Goal: Find specific page/section: Find specific page/section

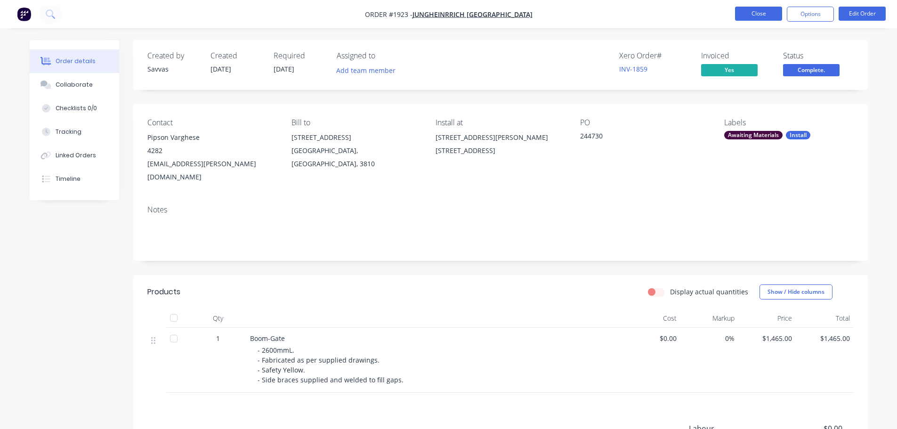
click at [742, 12] on button "Close" at bounding box center [758, 14] width 47 height 14
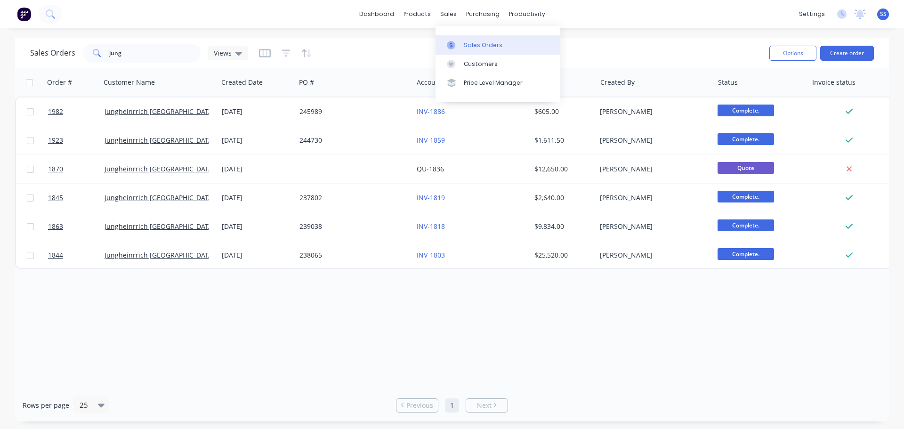
click at [466, 39] on link "Sales Orders" at bounding box center [498, 44] width 125 height 19
click at [110, 58] on input "jung" at bounding box center [155, 53] width 92 height 19
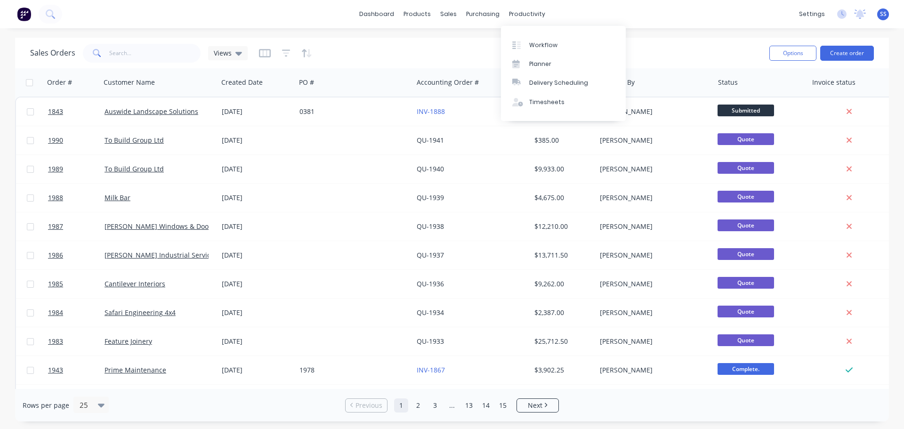
click at [527, 34] on div "Workflow Planner Delivery Scheduling Timesheets" at bounding box center [563, 73] width 125 height 95
click at [529, 38] on link "Workflow" at bounding box center [563, 44] width 125 height 19
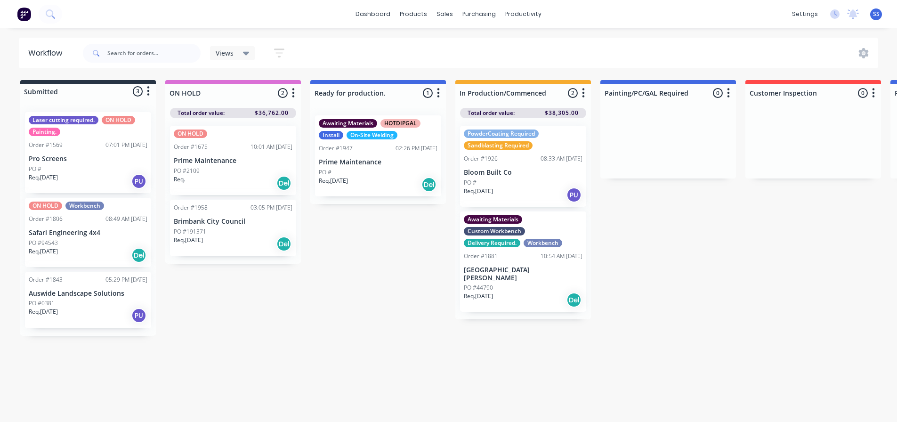
scroll to position [0, 0]
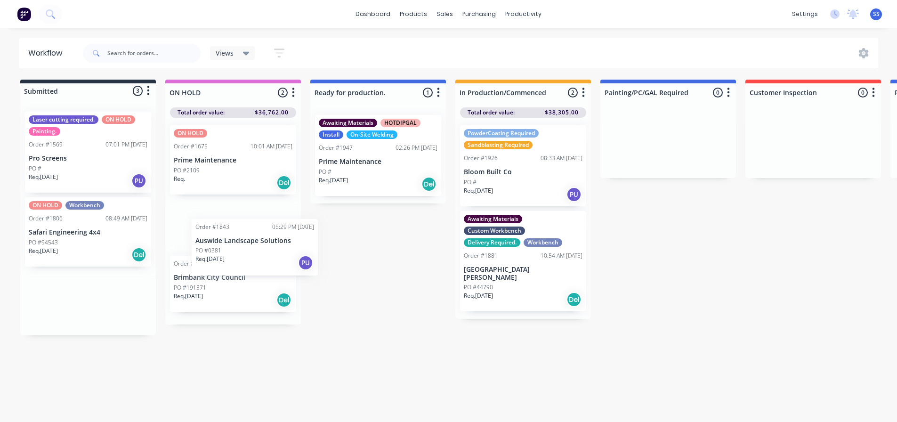
drag, startPoint x: 222, startPoint y: 280, endPoint x: 280, endPoint y: 257, distance: 62.4
click at [280, 257] on div "Submitted 3 Status colour #273444 hex #273444 Save Cancel Summaries Total order…" at bounding box center [847, 253] width 1708 height 347
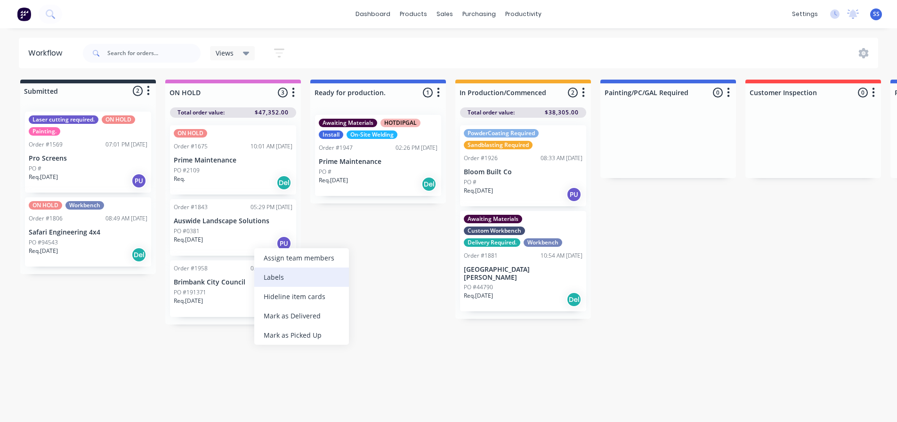
click at [272, 274] on div "Labels" at bounding box center [301, 277] width 95 height 19
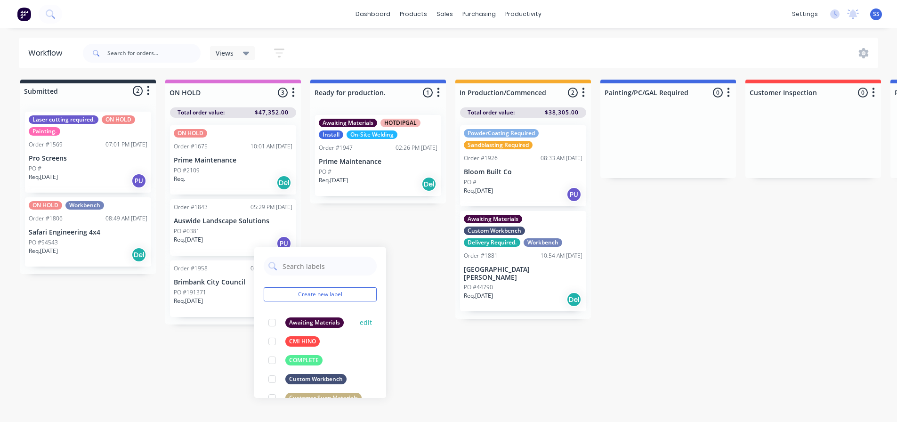
click at [272, 325] on div at bounding box center [272, 322] width 19 height 19
click at [356, 224] on div "Submitted 2 Status colour #273444 hex #273444 Save Cancel Summaries Total order…" at bounding box center [847, 253] width 1708 height 347
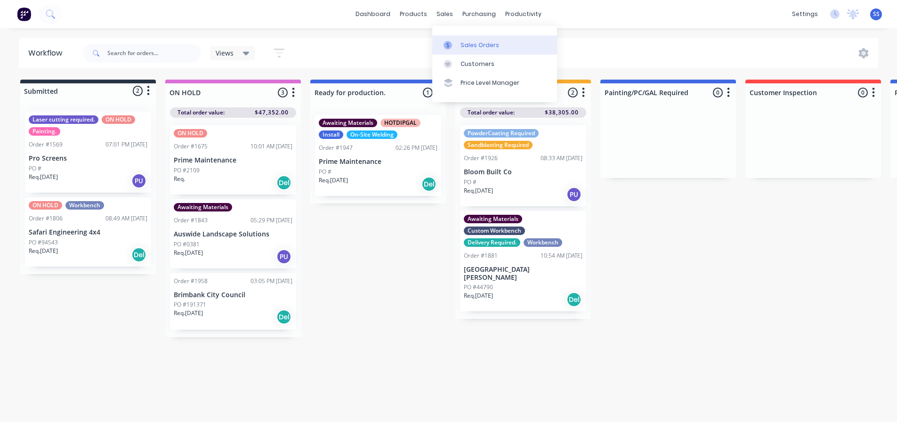
click at [455, 43] on div at bounding box center [451, 45] width 14 height 8
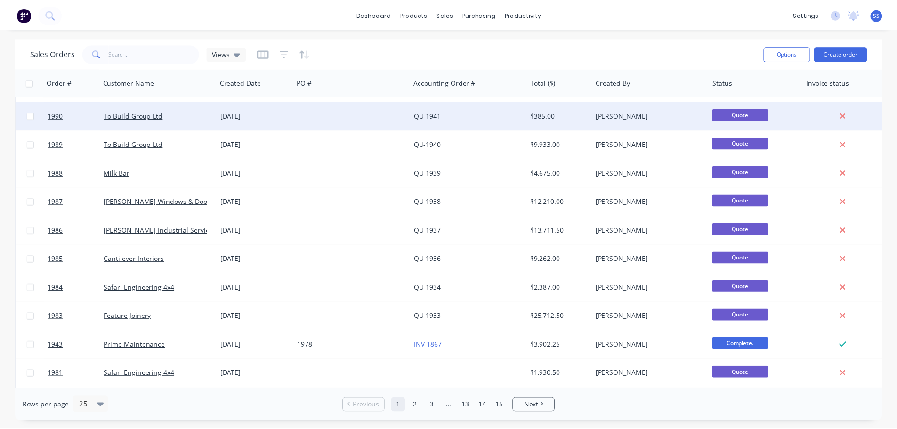
scroll to position [47, 0]
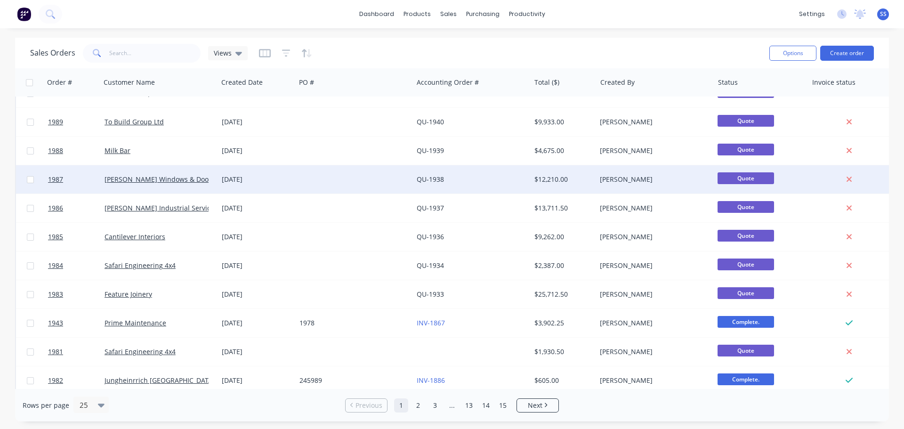
click at [354, 173] on div at bounding box center [354, 179] width 117 height 28
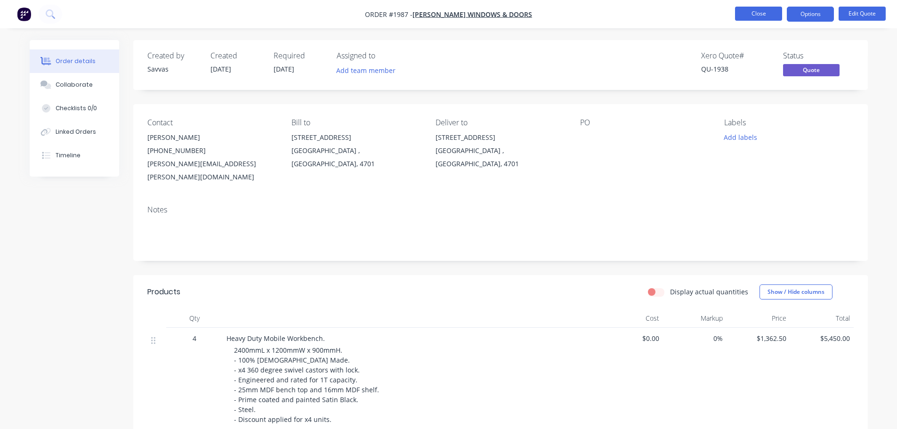
click at [743, 13] on button "Close" at bounding box center [758, 14] width 47 height 14
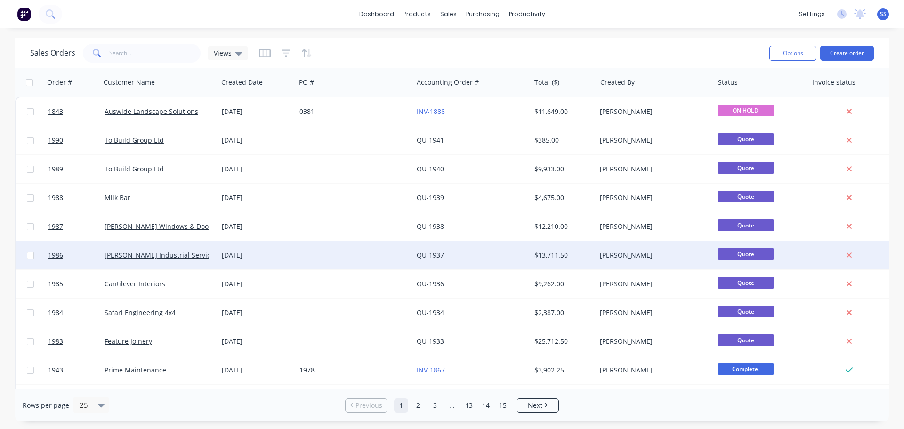
click at [290, 249] on div "[DATE]" at bounding box center [257, 255] width 78 height 28
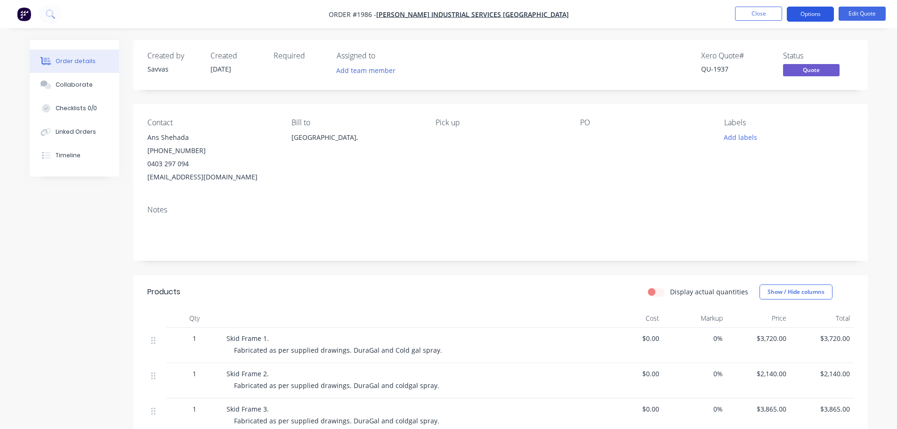
drag, startPoint x: 789, startPoint y: 18, endPoint x: 782, endPoint y: 16, distance: 7.0
click at [789, 18] on button "Options" at bounding box center [810, 14] width 47 height 15
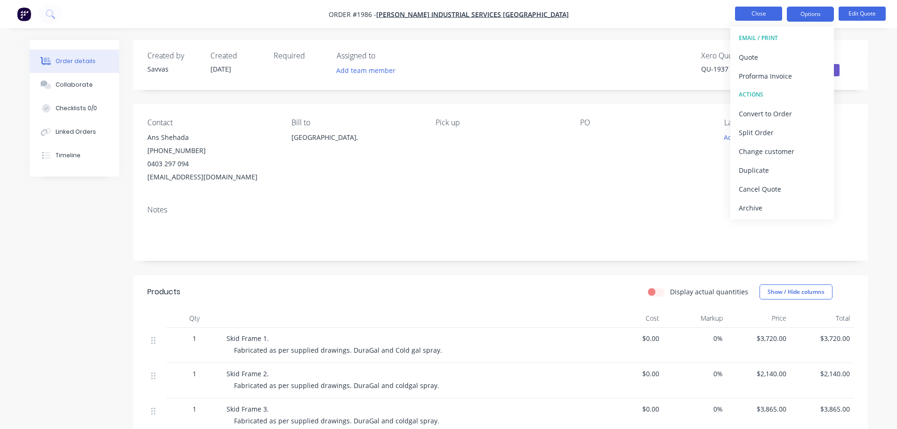
click at [764, 16] on button "Close" at bounding box center [758, 14] width 47 height 14
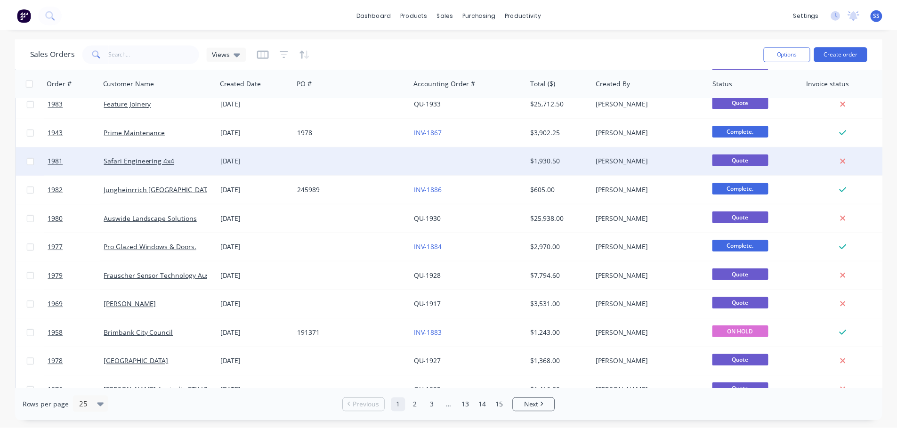
scroll to position [283, 0]
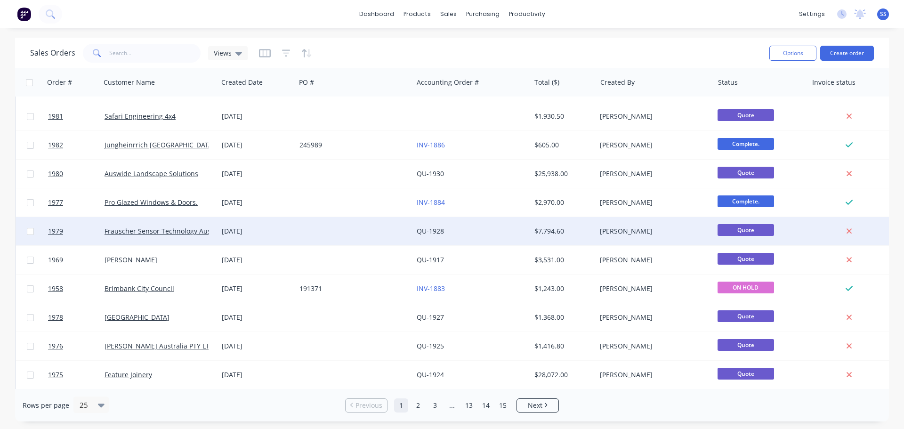
click at [366, 234] on div at bounding box center [354, 231] width 117 height 28
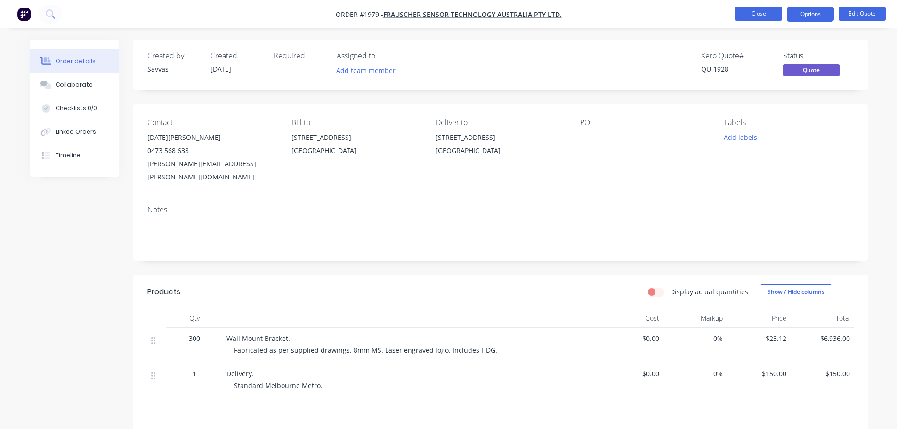
click at [744, 15] on button "Close" at bounding box center [758, 14] width 47 height 14
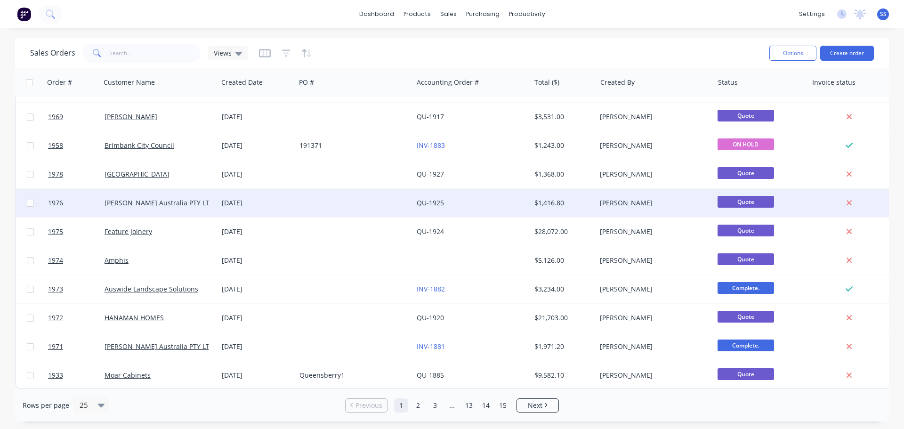
scroll to position [431, 0]
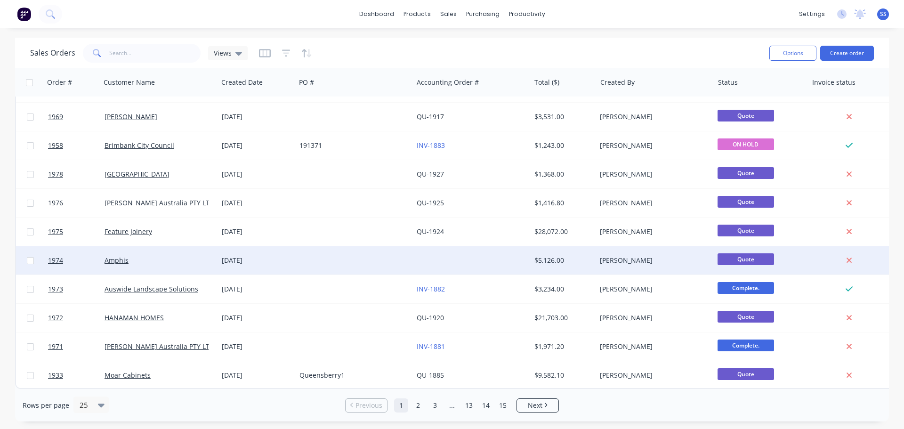
click at [332, 263] on div at bounding box center [354, 260] width 117 height 28
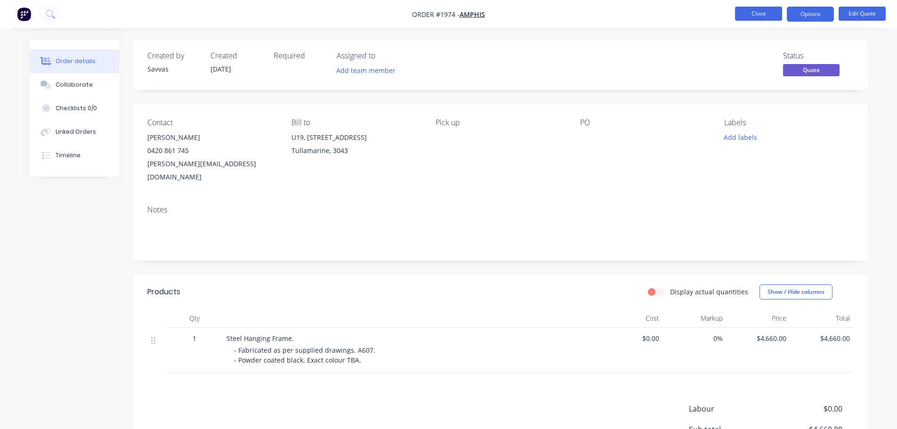
click at [759, 14] on button "Close" at bounding box center [758, 14] width 47 height 14
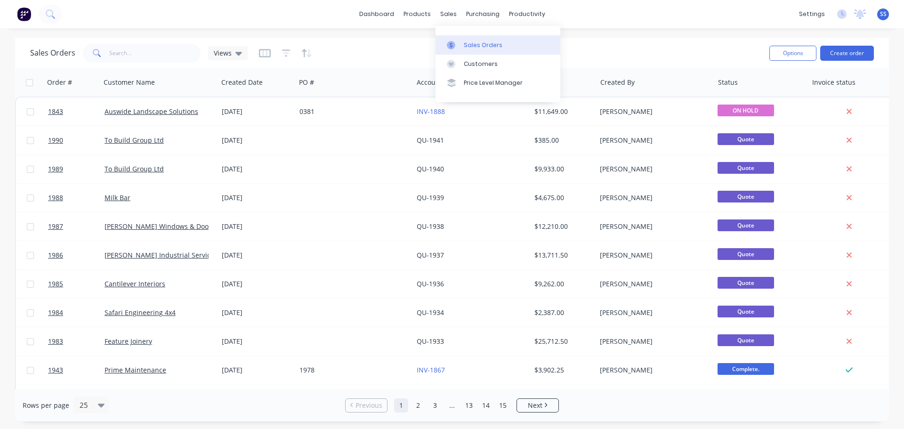
click at [476, 37] on link "Sales Orders" at bounding box center [498, 44] width 125 height 19
click at [395, 11] on link "dashboard" at bounding box center [377, 14] width 44 height 14
